Goal: Navigation & Orientation: Understand site structure

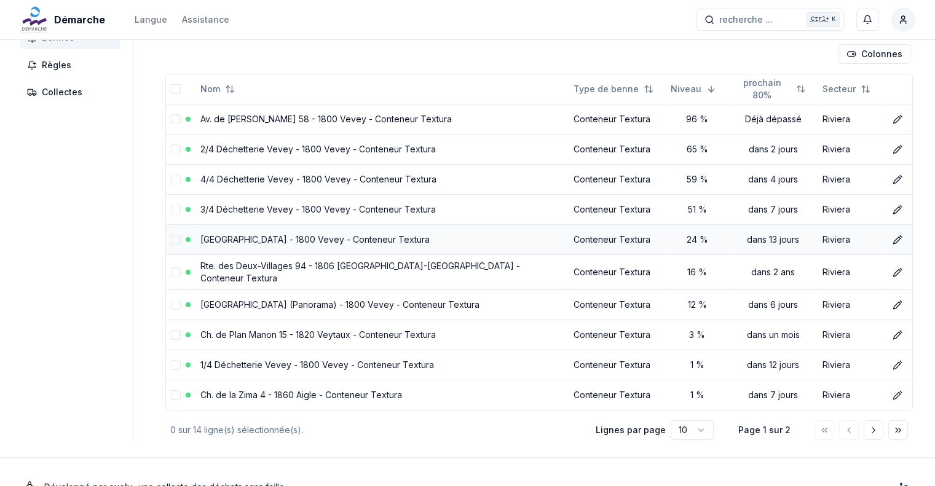
scroll to position [133, 0]
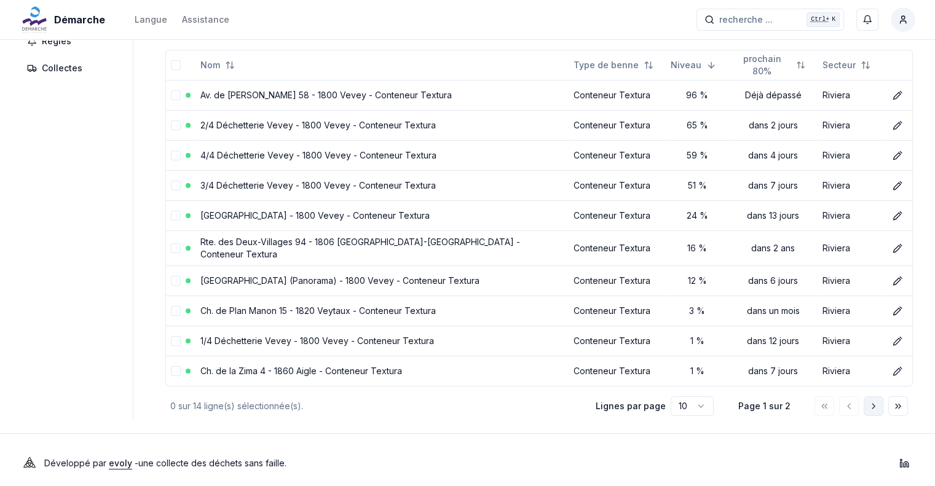
click at [877, 402] on icon "Aller à la page suivante" at bounding box center [874, 407] width 10 height 10
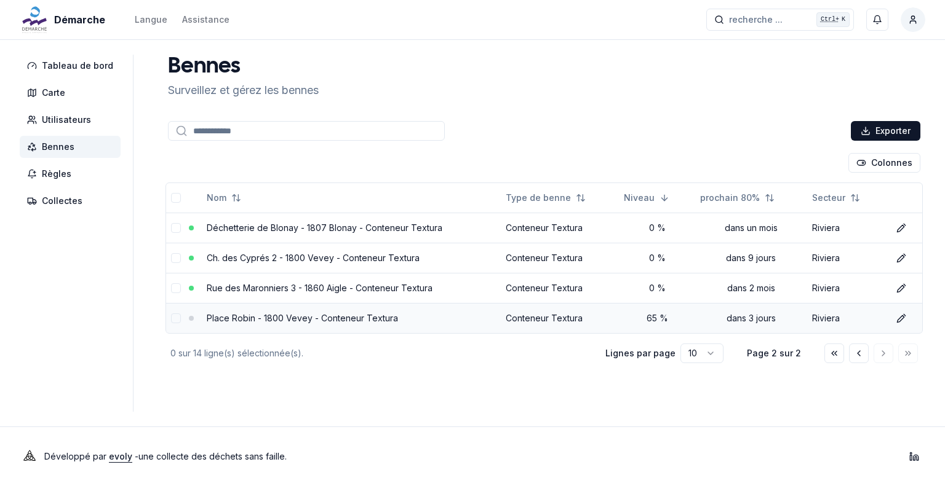
click at [194, 316] on td at bounding box center [193, 318] width 18 height 30
click at [288, 316] on link "Place Robin - 1800 Vevey - Conteneur Textura" at bounding box center [302, 318] width 191 height 10
click at [288, 316] on main "Bennes Surveillez et gérez les bennes Exporter Colonnes Nom Type de benne Nivea…" at bounding box center [544, 233] width 762 height 357
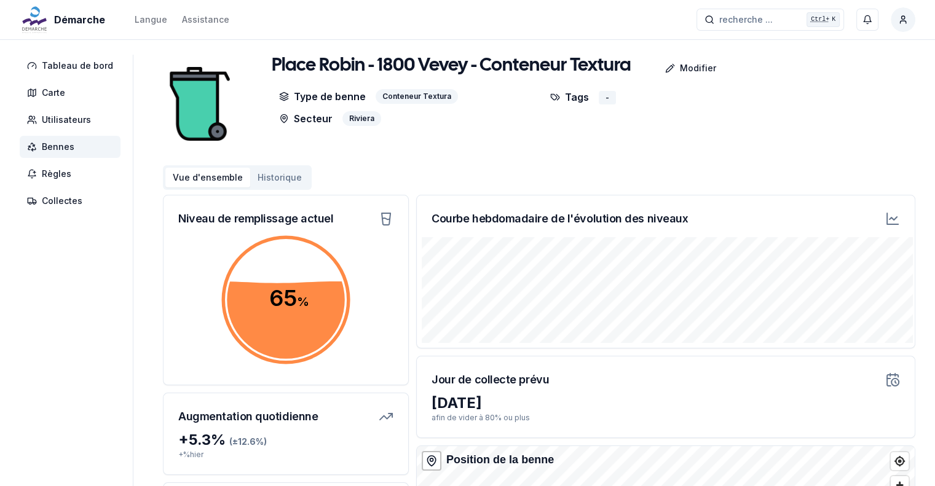
click at [261, 177] on button "Historique" at bounding box center [279, 178] width 59 height 20
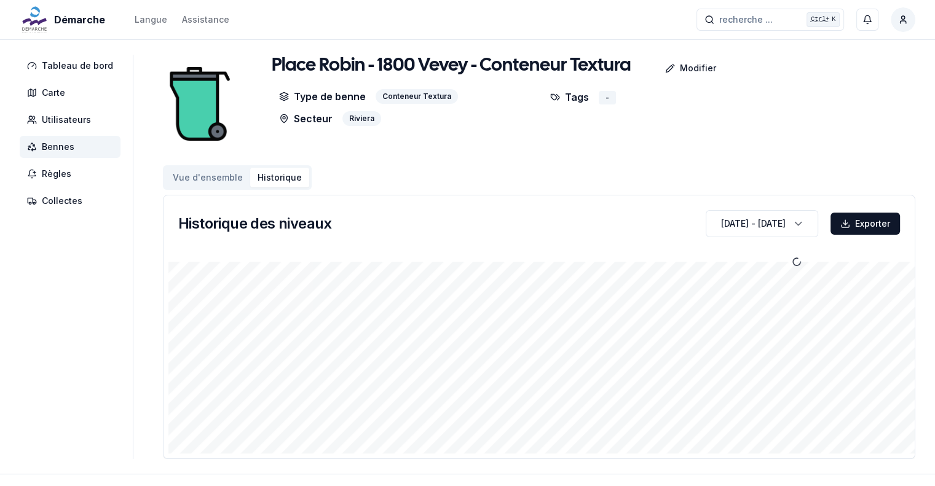
click at [214, 172] on button "Vue d'ensemble" at bounding box center [207, 178] width 85 height 20
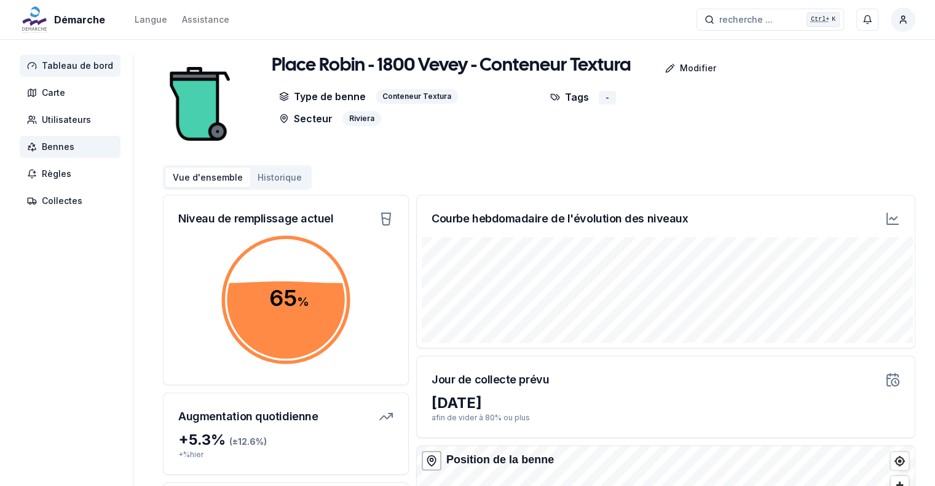
click at [59, 60] on span "Tableau de bord" at bounding box center [77, 66] width 71 height 12
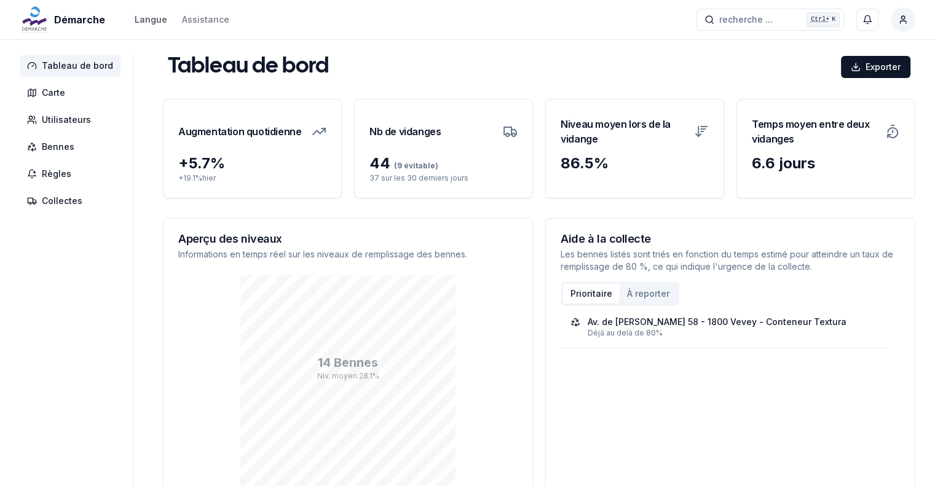
click at [157, 22] on div "Langue" at bounding box center [151, 20] width 33 height 12
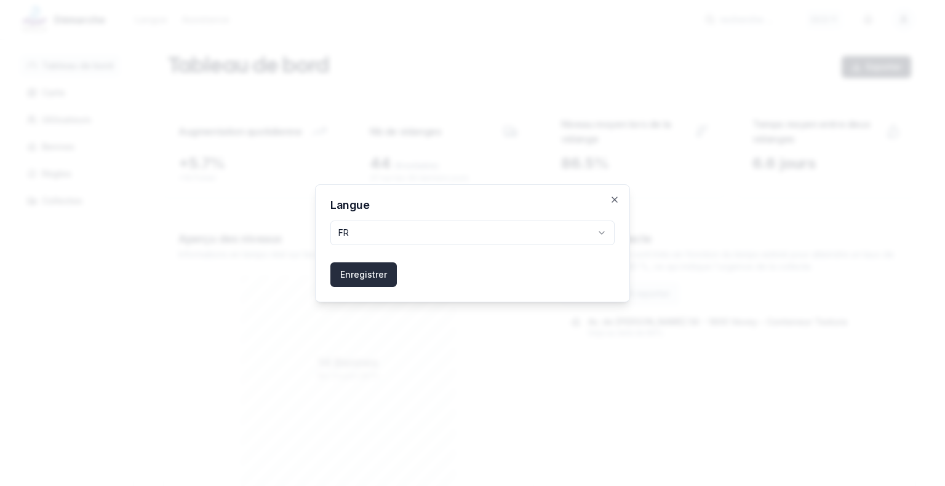
click at [354, 277] on button "Enregistrer" at bounding box center [363, 275] width 66 height 25
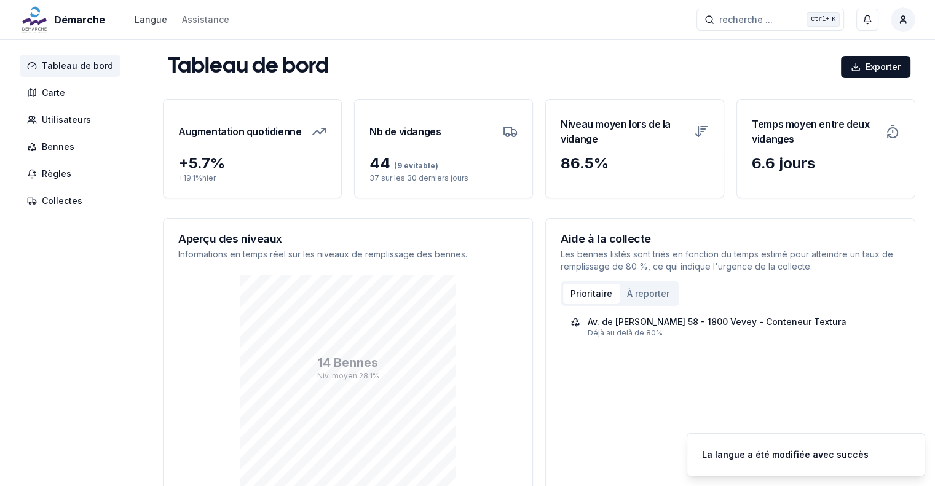
click at [150, 17] on div "Langue" at bounding box center [151, 20] width 33 height 12
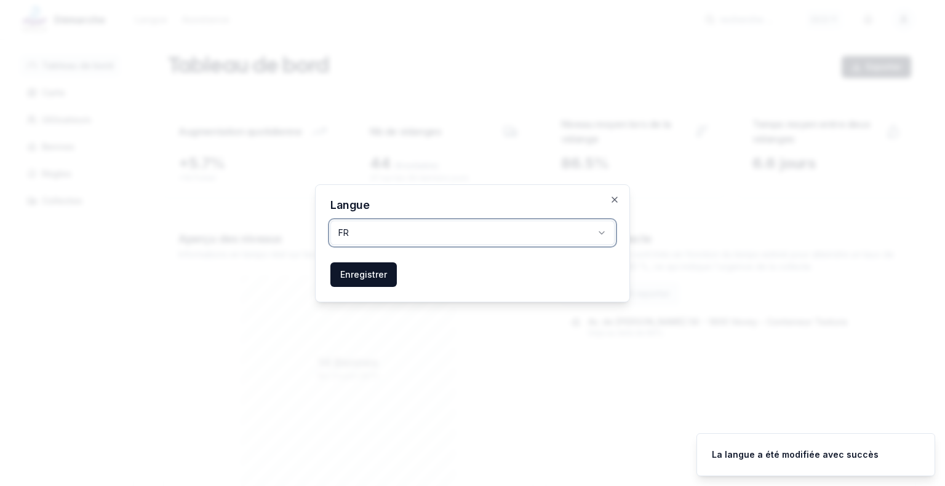
click at [603, 232] on polyline "button" at bounding box center [601, 233] width 5 height 2
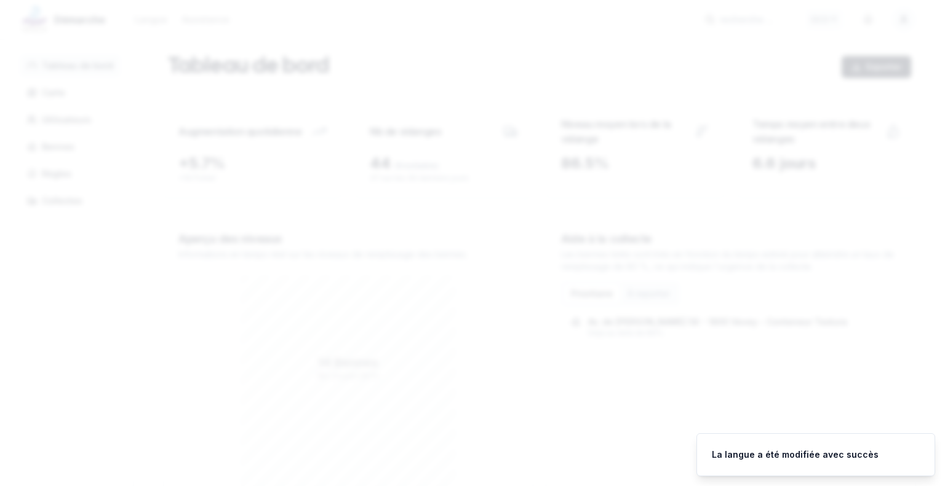
click at [216, 269] on div at bounding box center [472, 243] width 945 height 486
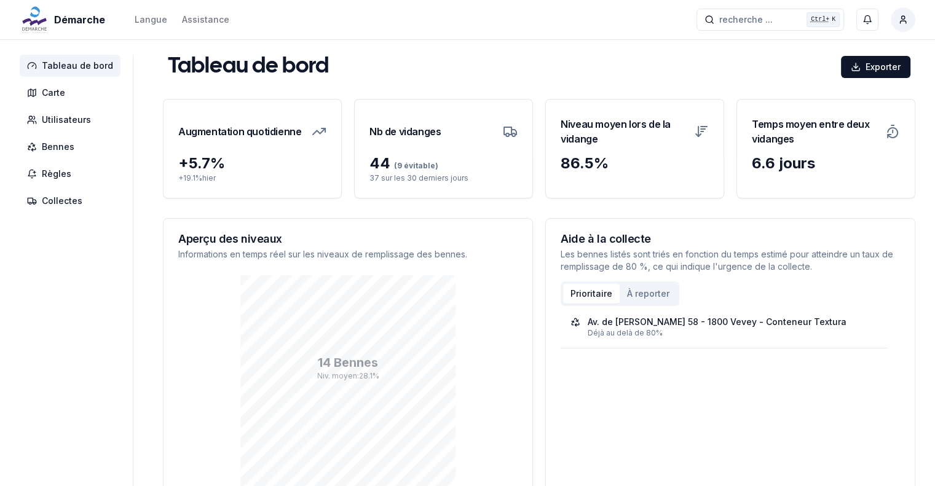
click at [70, 200] on html "Démarche Langue Assistance recherche ... recherche ... Ctrl+ K Christophe Neto …" at bounding box center [467, 290] width 935 height 581
click at [2, 293] on html "Démarche Langue Assistance recherche ... recherche ... Ctrl+ K Christophe Neto …" at bounding box center [467, 290] width 935 height 581
click at [61, 169] on html "Démarche Langue Assistance recherche ... recherche ... Ctrl+ K Christophe Neto …" at bounding box center [467, 290] width 935 height 581
click at [44, 204] on span "Collectes" at bounding box center [62, 201] width 41 height 12
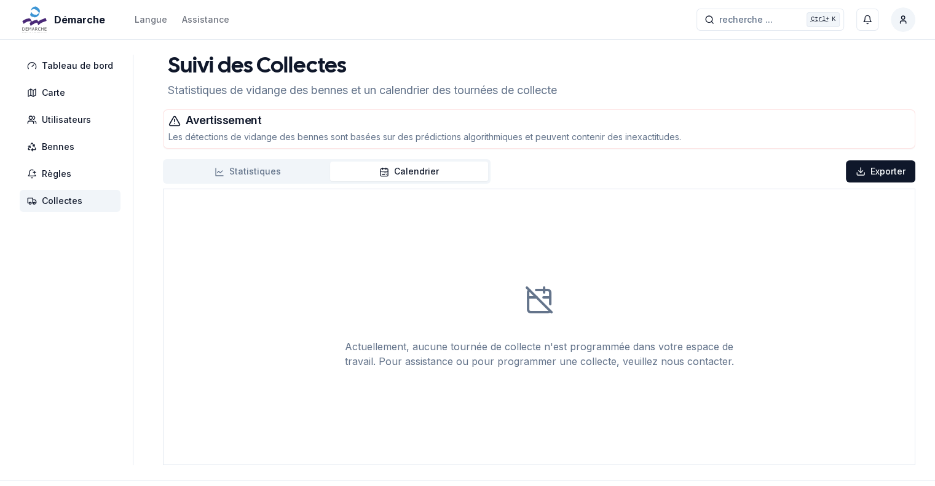
click at [289, 166] on button "Statistiques" at bounding box center [247, 172] width 165 height 20
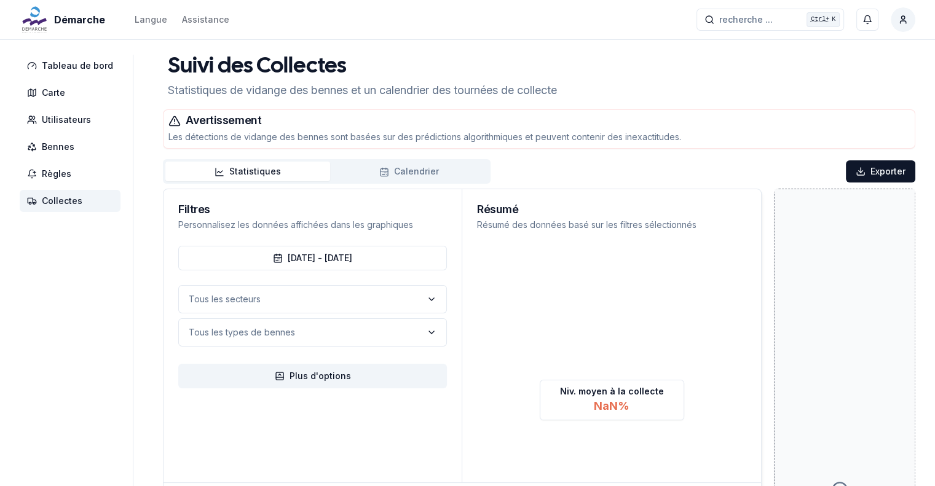
click at [418, 174] on button "Calendrier" at bounding box center [409, 172] width 158 height 20
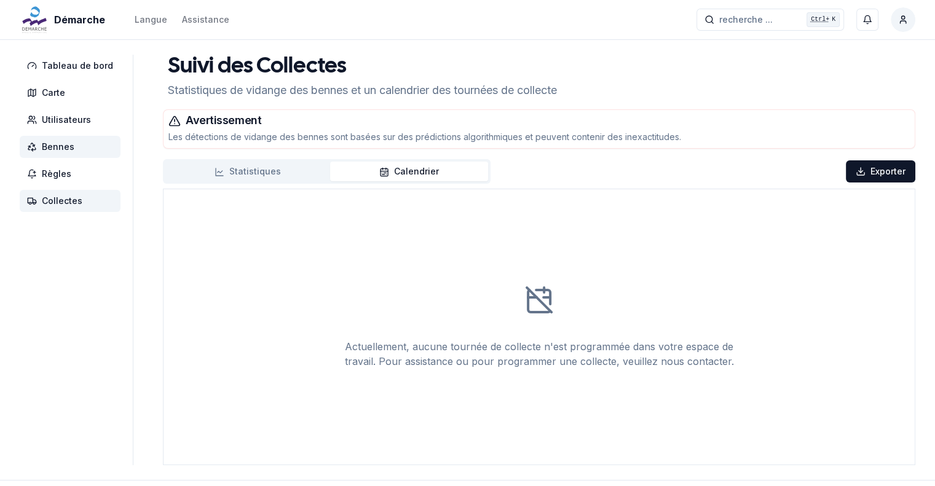
click at [72, 154] on span "Bennes" at bounding box center [70, 147] width 101 height 22
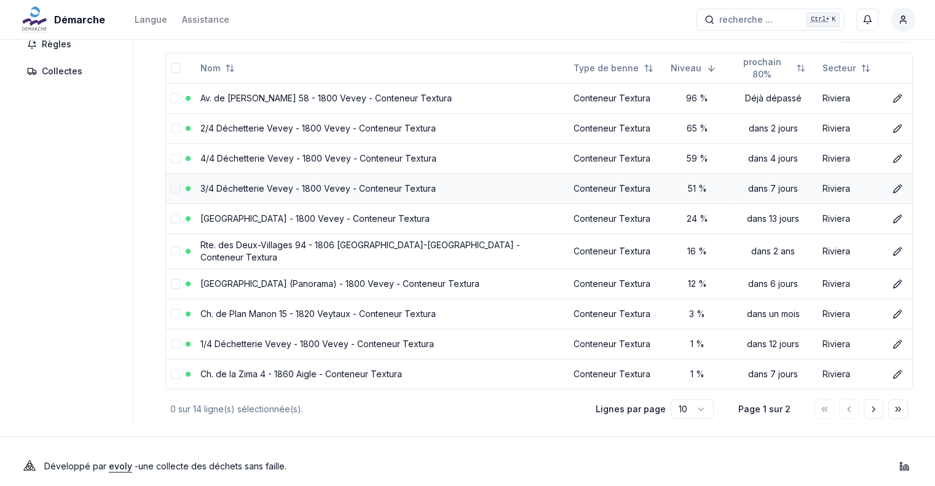
scroll to position [133, 0]
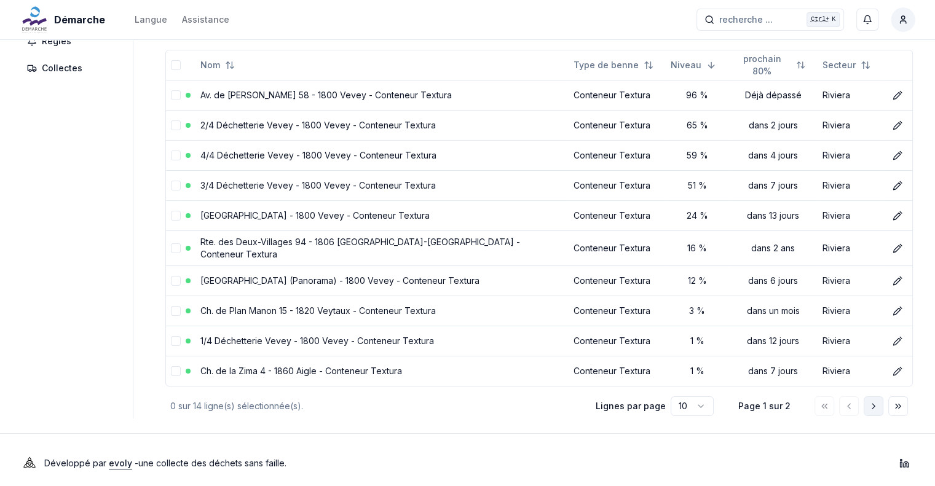
click at [868, 399] on button "Aller à la page suivante" at bounding box center [874, 407] width 20 height 20
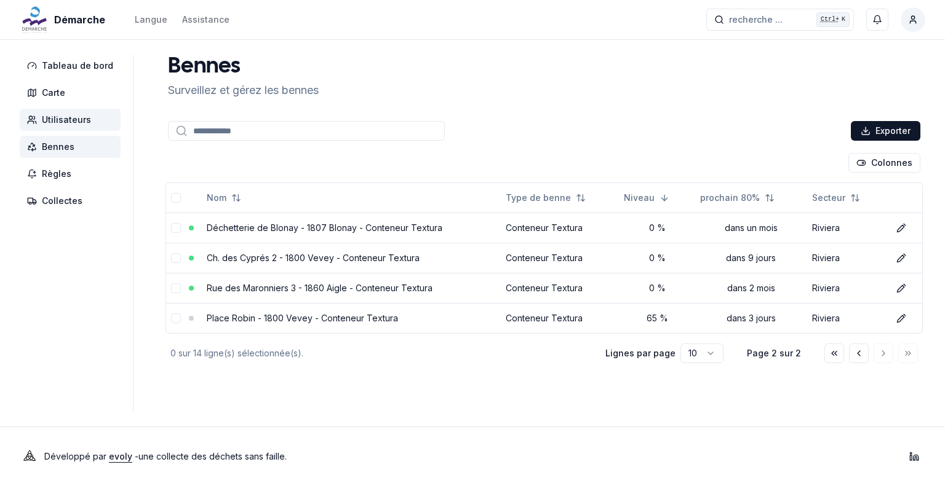
click at [54, 121] on span "Utilisateurs" at bounding box center [66, 120] width 49 height 12
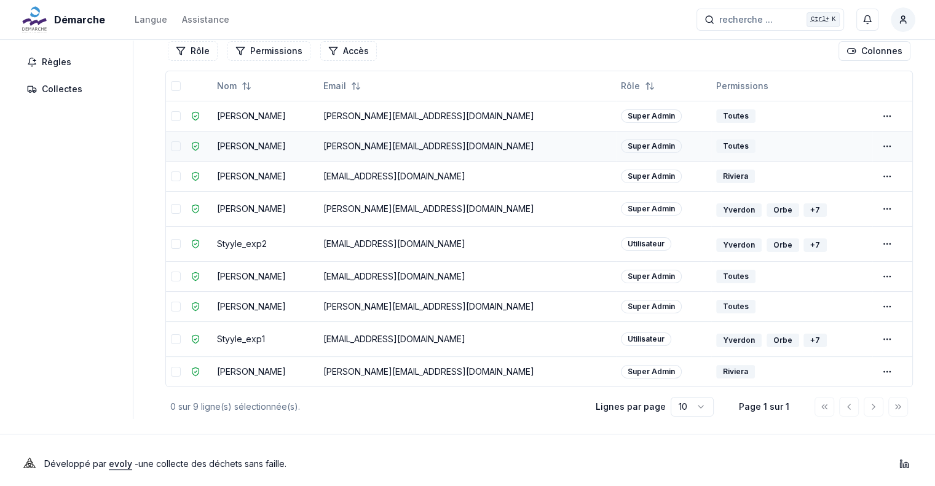
scroll to position [117, 0]
